Goal: Check status: Check status

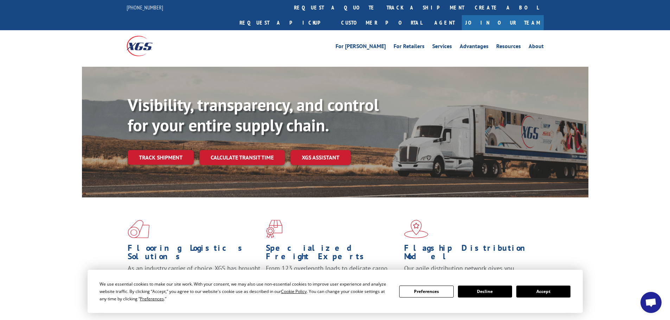
click at [531, 289] on button "Accept" at bounding box center [543, 292] width 54 height 12
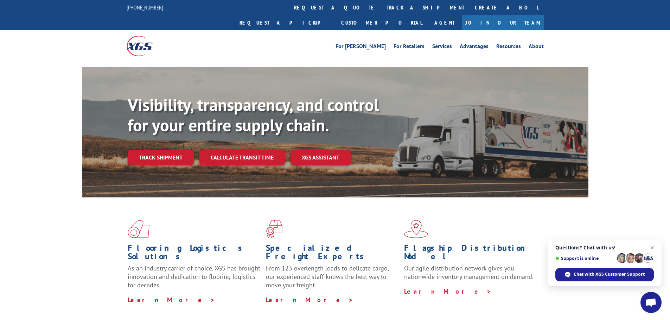
click at [650, 246] on span "Open chat" at bounding box center [652, 248] width 9 height 9
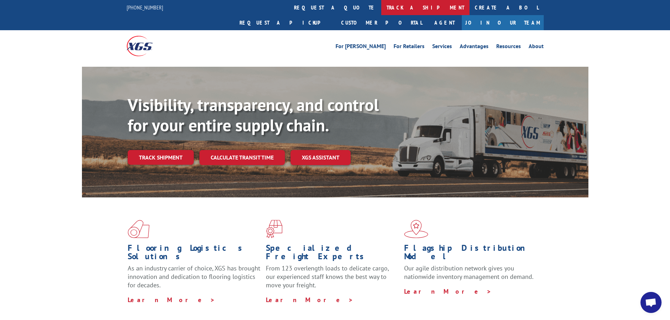
click at [381, 10] on link "track a shipment" at bounding box center [425, 7] width 88 height 15
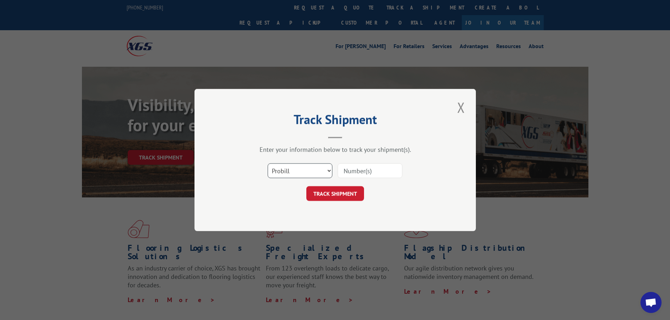
click at [317, 169] on select "Select category... Probill BOL PO" at bounding box center [300, 170] width 65 height 15
select select "po"
click at [268, 163] on select "Select category... Probill BOL PO" at bounding box center [300, 170] width 65 height 15
click at [343, 168] on input at bounding box center [370, 170] width 65 height 15
paste input "61508524"
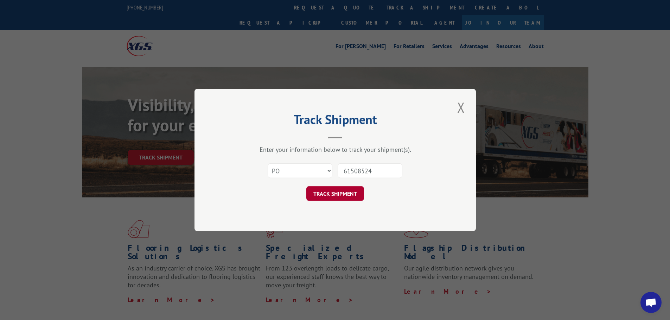
type input "61508524"
click at [358, 196] on button "TRACK SHIPMENT" at bounding box center [335, 193] width 58 height 15
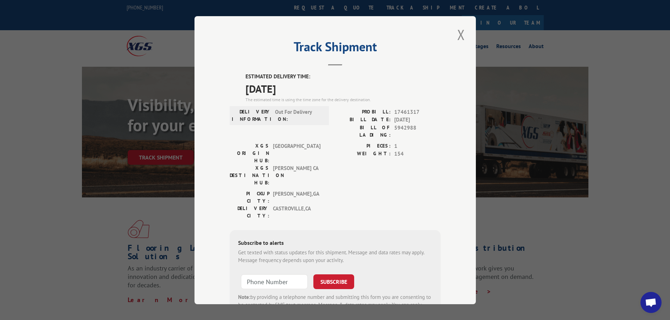
drag, startPoint x: 241, startPoint y: 74, endPoint x: 302, endPoint y: 83, distance: 62.2
click at [302, 83] on div "ESTIMATED DELIVERY TIME: [DATE] The estimated time is using the time zone for t…" at bounding box center [335, 199] width 211 height 253
copy div "ESTIMATED DELIVERY TIME: [DATE]"
click at [353, 132] on div "PROBILL: 17461317 BILL DATE: [DATE] BILL OF LADING: 5942988" at bounding box center [387, 125] width 105 height 34
